Goal: Information Seeking & Learning: Learn about a topic

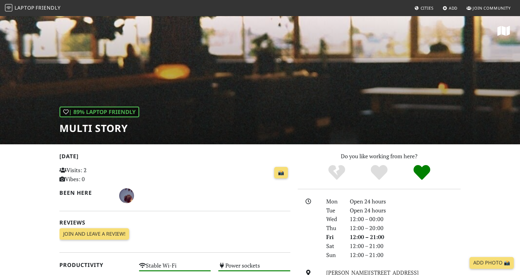
click at [50, 6] on span "Friendly" at bounding box center [48, 7] width 25 height 7
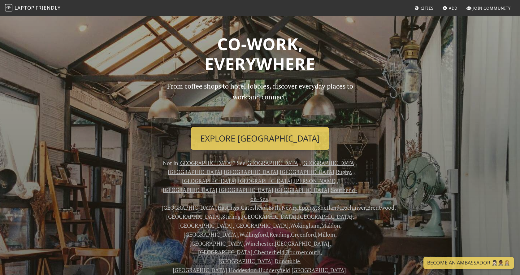
scroll to position [16, 0]
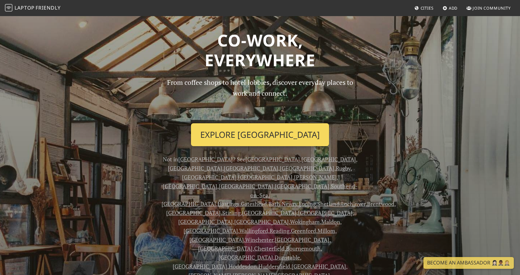
click at [236, 129] on link "Explore London" at bounding box center [260, 134] width 138 height 23
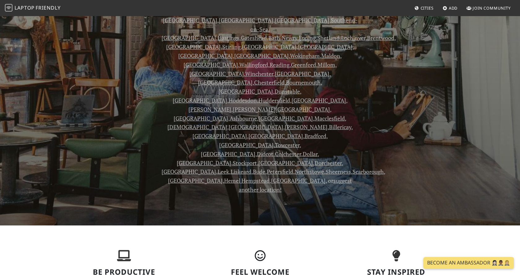
scroll to position [219, 0]
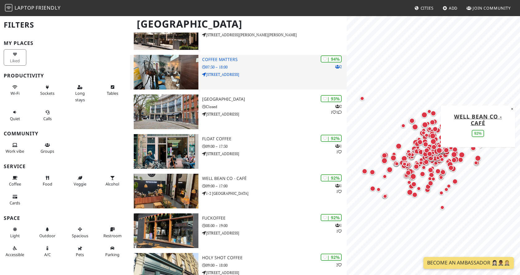
scroll to position [152, 0]
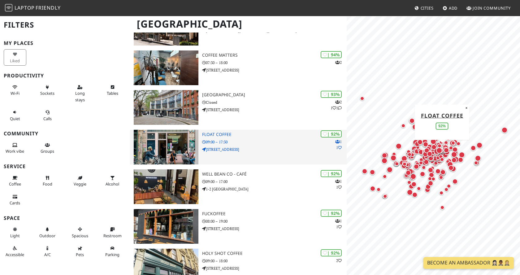
click at [274, 138] on div "| 92% 1 1 Float Coffee 09:00 – 17:30 129 Bethnal Green Road" at bounding box center [274, 147] width 145 height 35
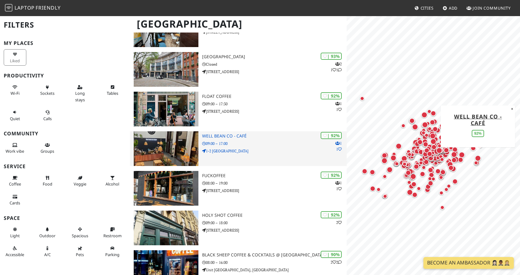
scroll to position [208, 0]
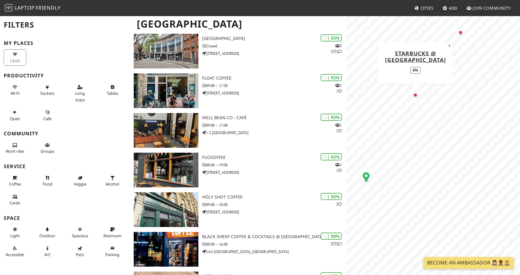
click at [416, 94] on div "Map marker" at bounding box center [415, 95] width 4 height 4
click at [438, 108] on div "Map marker" at bounding box center [437, 109] width 4 height 4
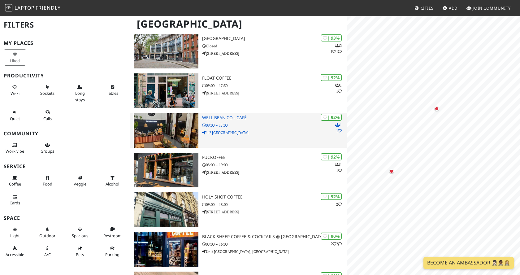
scroll to position [0, 0]
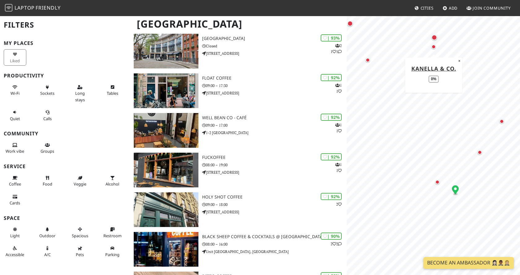
click at [435, 44] on div "Map marker" at bounding box center [433, 46] width 7 height 7
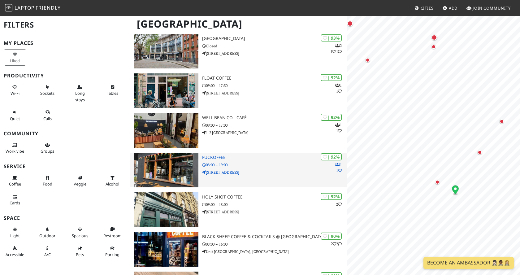
click at [257, 159] on h3 "Fuckoffee" at bounding box center [274, 157] width 145 height 5
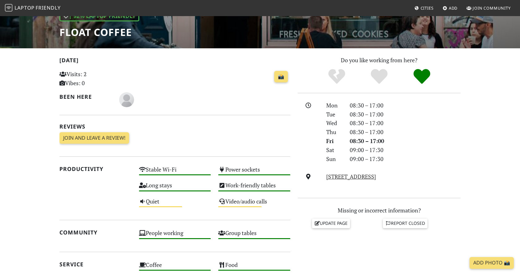
scroll to position [39, 0]
